Goal: Obtain resource: Download file/media

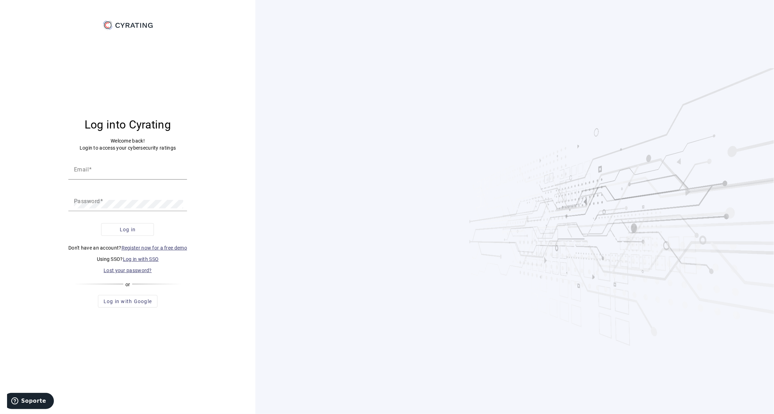
click at [137, 258] on link "Log in with SSO" at bounding box center [141, 260] width 36 height 6
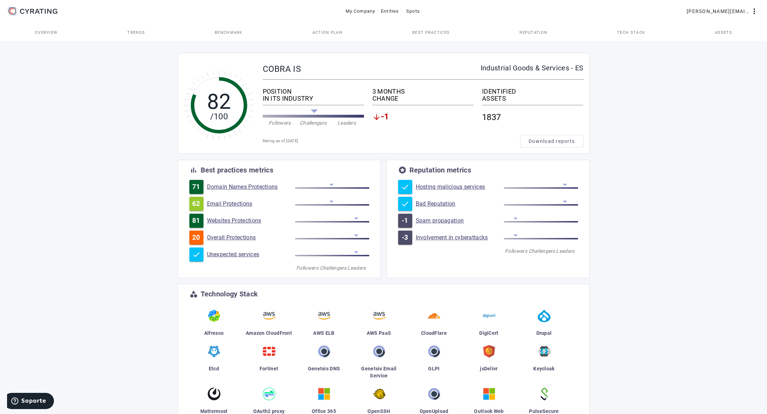
click at [417, 33] on span "Best practices" at bounding box center [430, 33] width 37 height 4
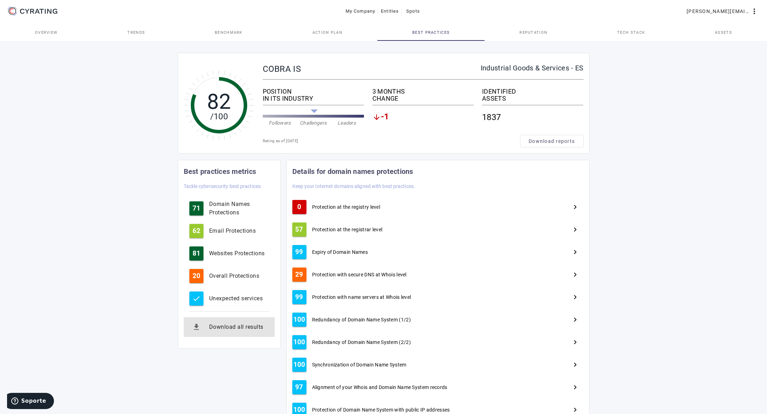
click at [250, 327] on div "Download all results" at bounding box center [239, 327] width 60 height 8
click at [672, 145] on div "82 /100 COBRA IS Industrial Goods & Services - ES POSITION IN ITS INDUSTRY Foll…" at bounding box center [383, 310] width 767 height 542
click at [329, 32] on span "Action Plan" at bounding box center [327, 33] width 30 height 4
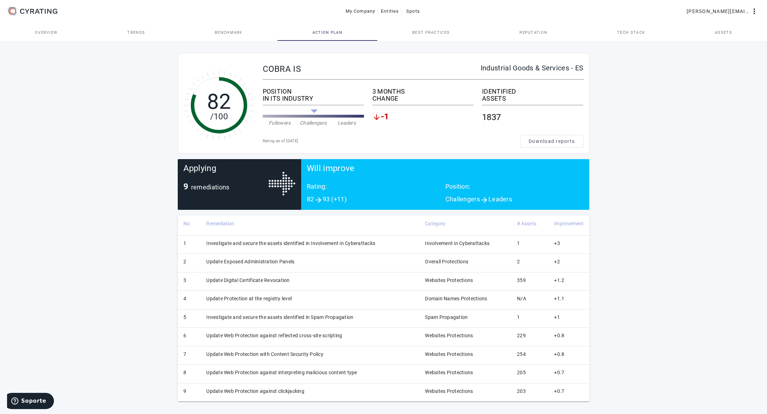
scroll to position [1, 0]
click at [552, 138] on span "Download reports" at bounding box center [551, 141] width 46 height 7
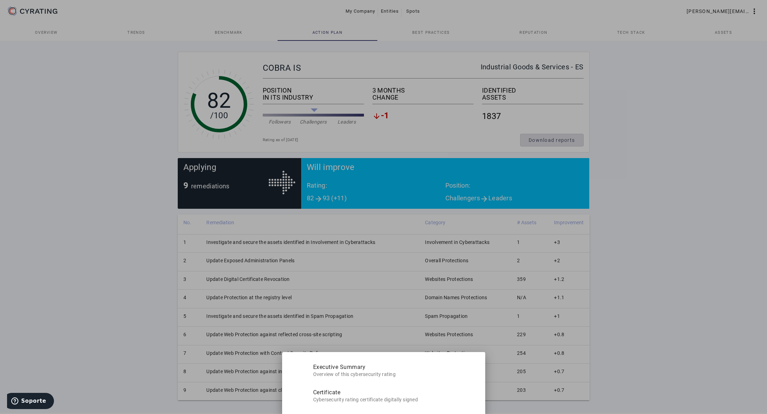
scroll to position [0, 0]
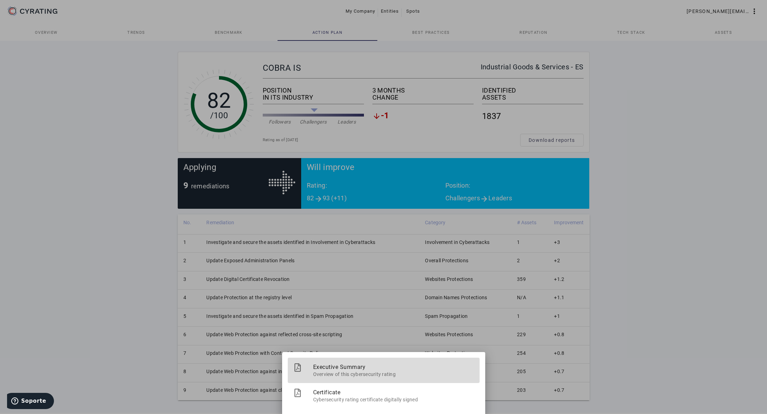
click at [341, 373] on span "Overview of this cybersecurity rating" at bounding box center [393, 373] width 161 height 9
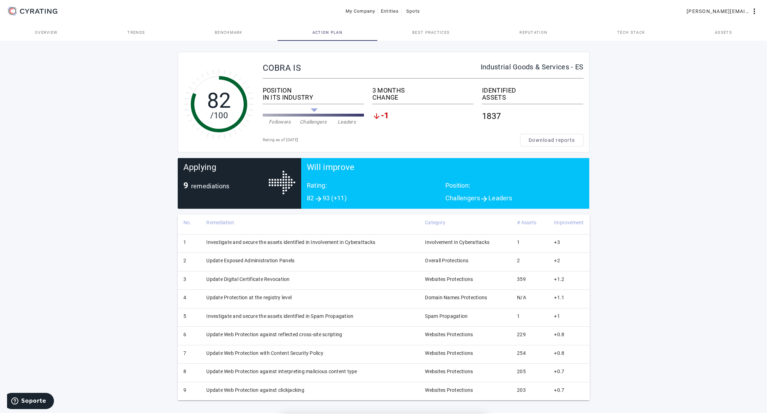
scroll to position [1, 0]
